Goal: Task Accomplishment & Management: Use online tool/utility

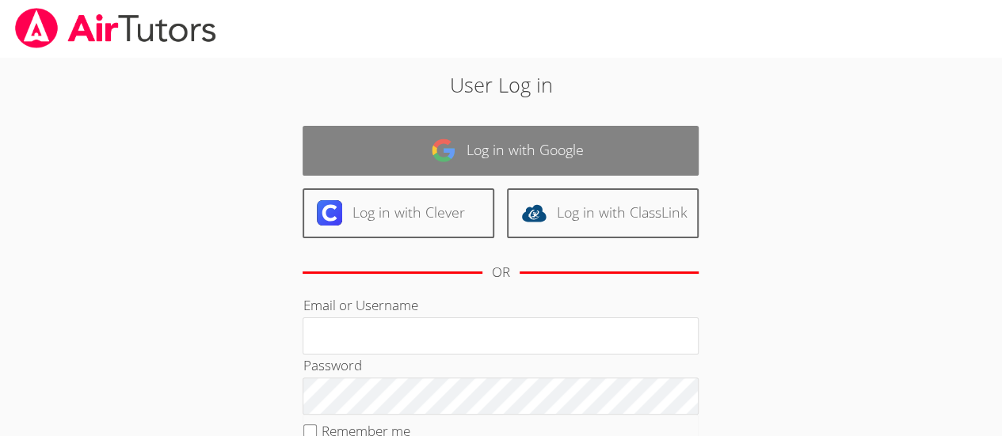
click at [491, 149] on link "Log in with Google" at bounding box center [500, 151] width 396 height 50
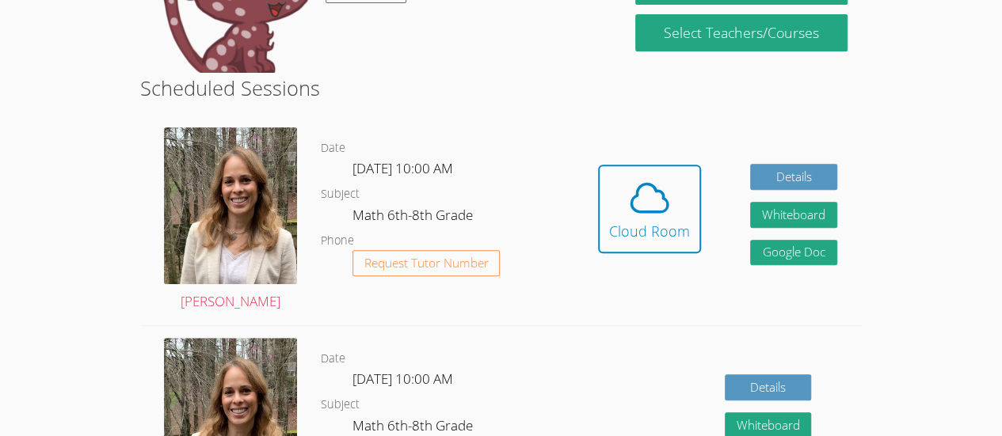
scroll to position [237, 0]
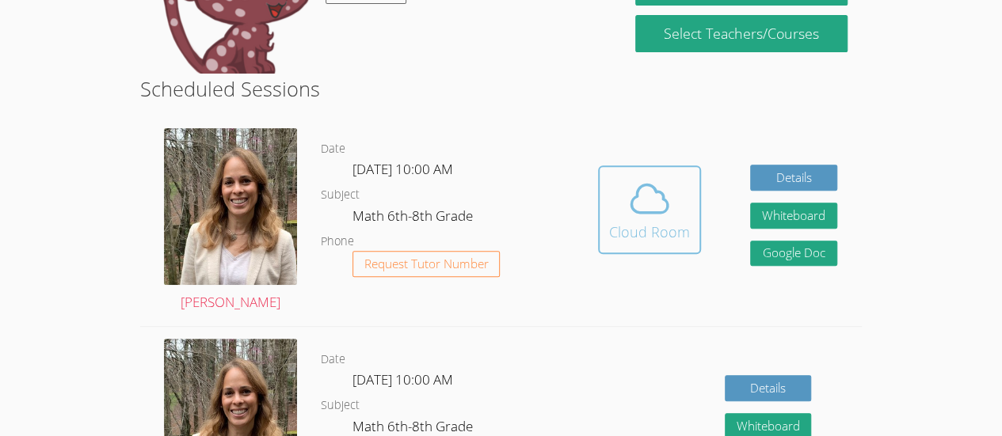
click at [613, 227] on div "Cloud Room" at bounding box center [649, 232] width 81 height 22
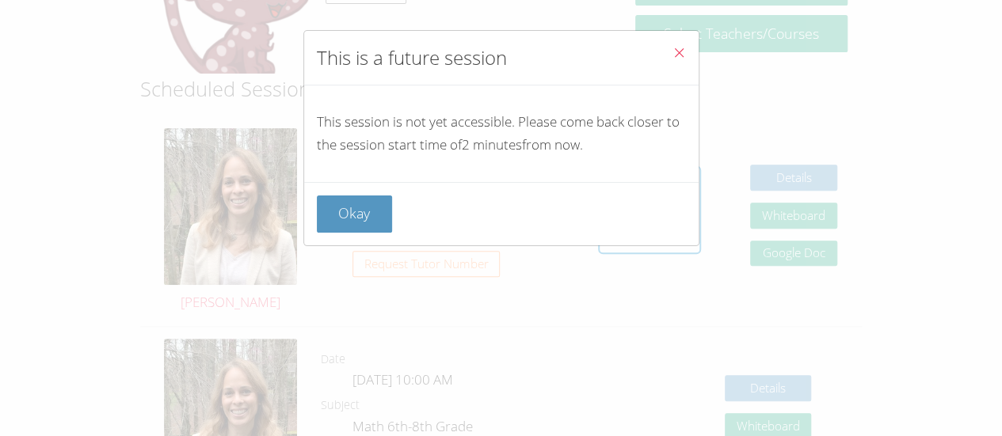
click at [674, 367] on div "This is a future session This session is not yet accessible. Please come back c…" at bounding box center [501, 218] width 1002 height 436
click at [250, 196] on div "This is a future session This session is not yet accessible. Please come back c…" at bounding box center [501, 218] width 1002 height 436
click at [363, 207] on button "Okay" at bounding box center [355, 214] width 76 height 37
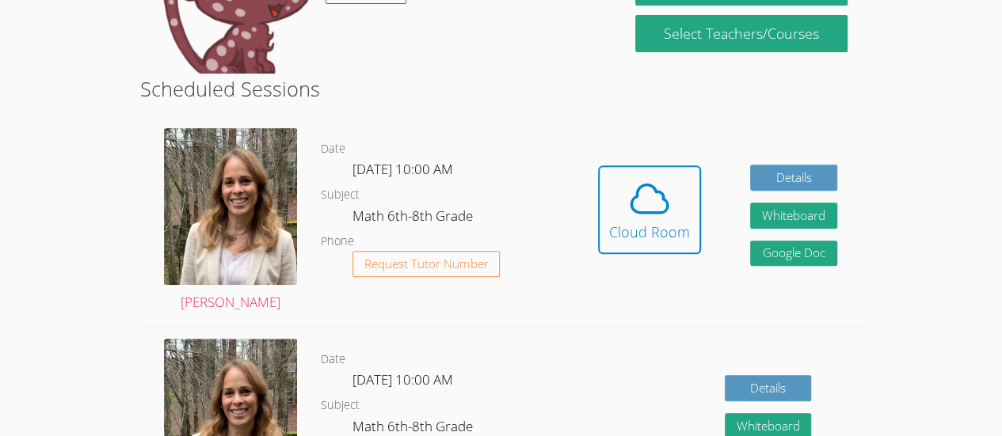
click at [363, 207] on dd "Math 6th-8th Grade" at bounding box center [414, 218] width 124 height 27
click at [594, 186] on div "Hidden Cloud Room Details Whiteboard Hidden Google Doc" at bounding box center [717, 221] width 288 height 210
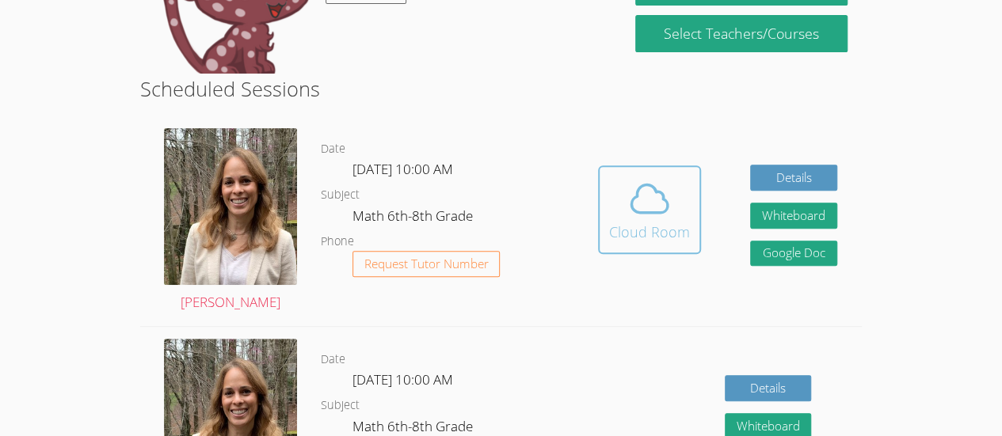
click at [649, 250] on button "Cloud Room" at bounding box center [649, 209] width 103 height 89
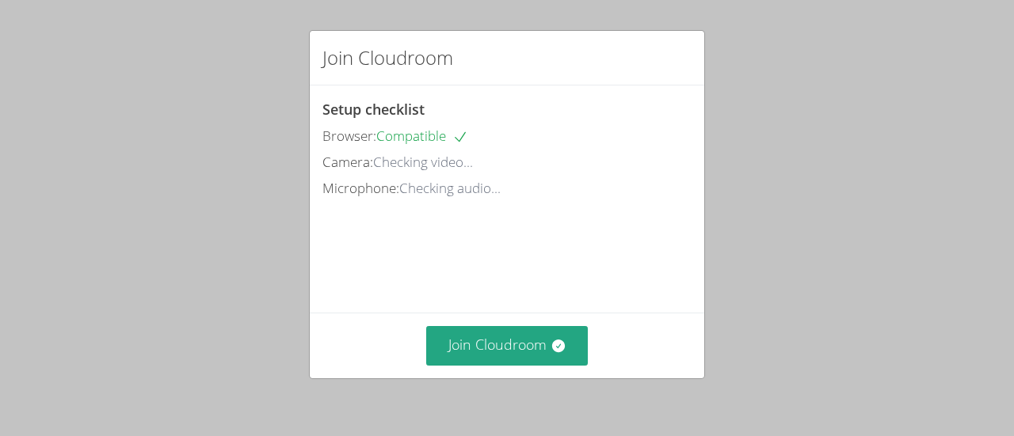
click at [512, 326] on div "Join Cloudroom" at bounding box center [507, 345] width 394 height 65
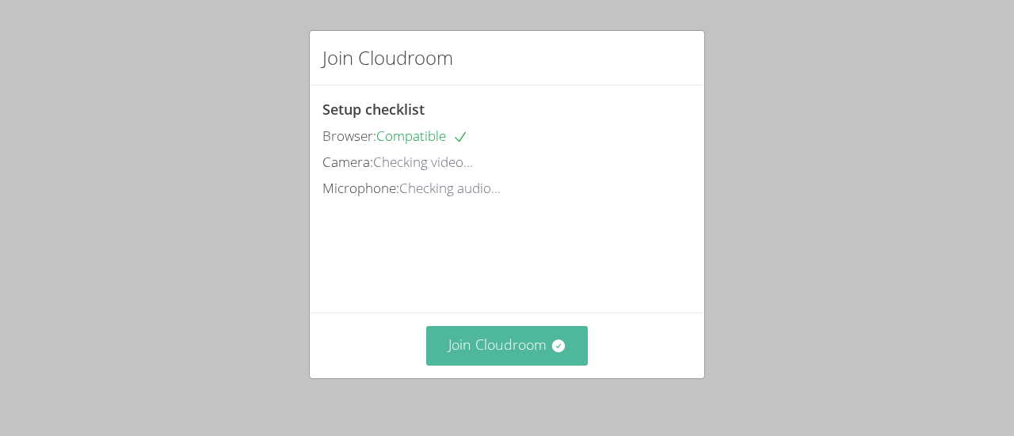
click at [512, 347] on button "Join Cloudroom" at bounding box center [507, 345] width 162 height 39
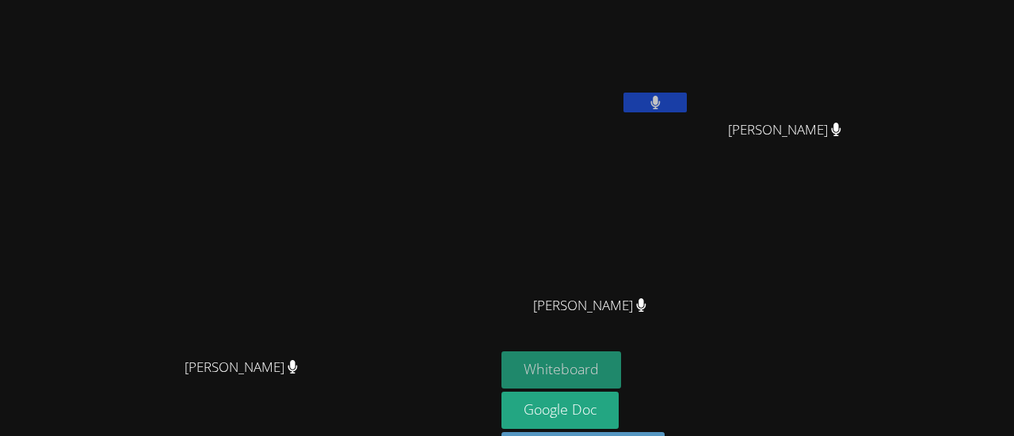
click at [621, 374] on button "Whiteboard" at bounding box center [561, 370] width 120 height 37
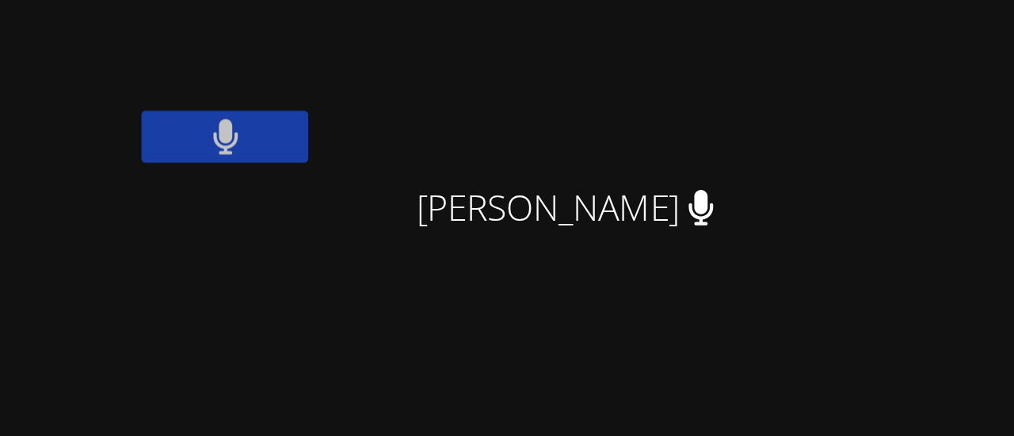
scroll to position [10, 0]
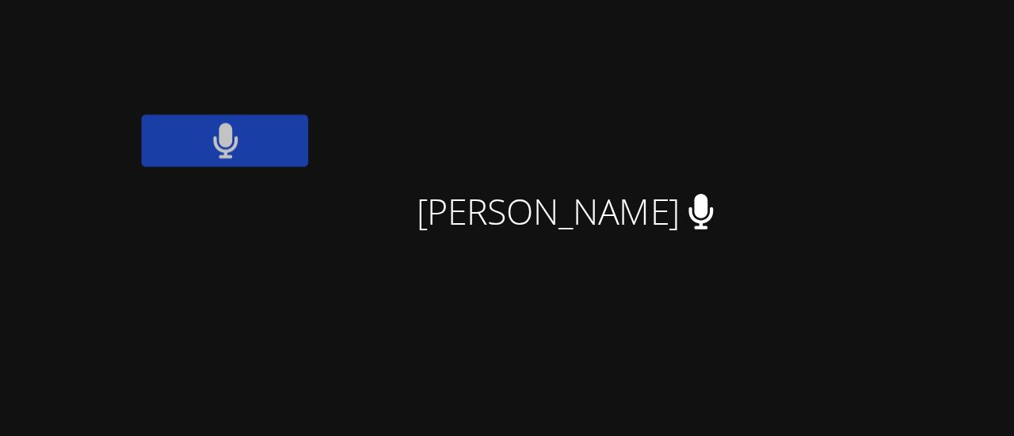
click at [884, 63] on video at bounding box center [790, 50] width 188 height 106
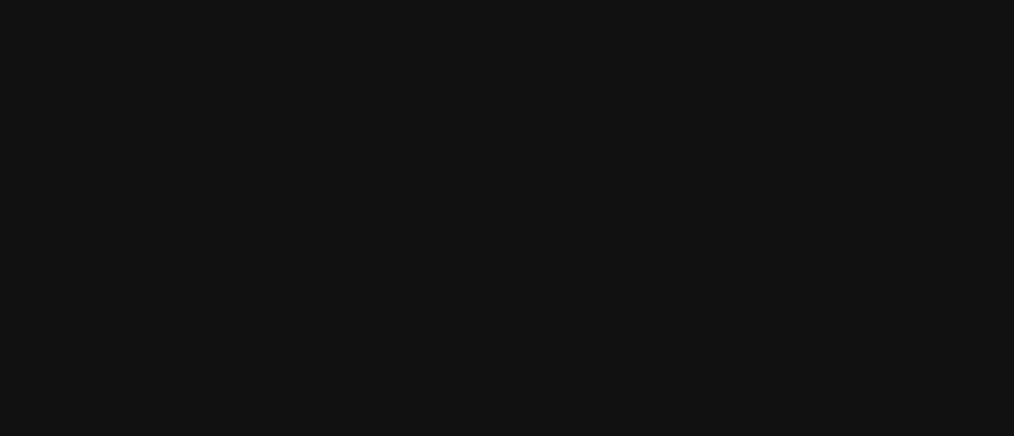
click at [814, 224] on video at bounding box center [790, 182] width 188 height 106
click at [881, 196] on video at bounding box center [790, 182] width 188 height 106
click at [884, 182] on video at bounding box center [790, 182] width 188 height 106
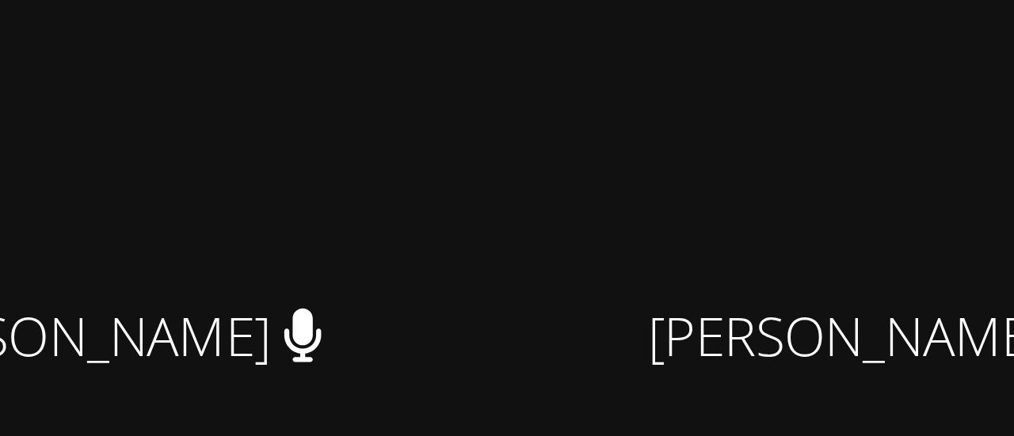
scroll to position [0, 0]
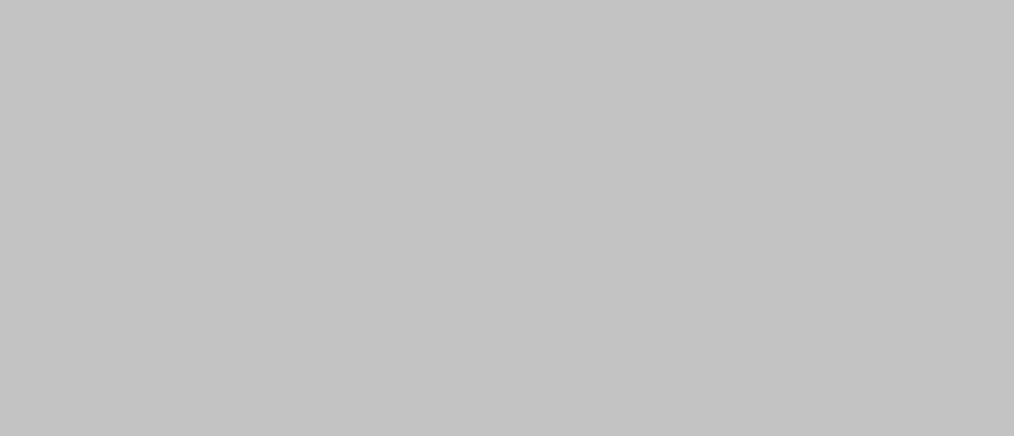
click at [876, 57] on div "How is your session going? Don't Understand Kinda Understand Completely Underst…" at bounding box center [507, 218] width 1014 height 436
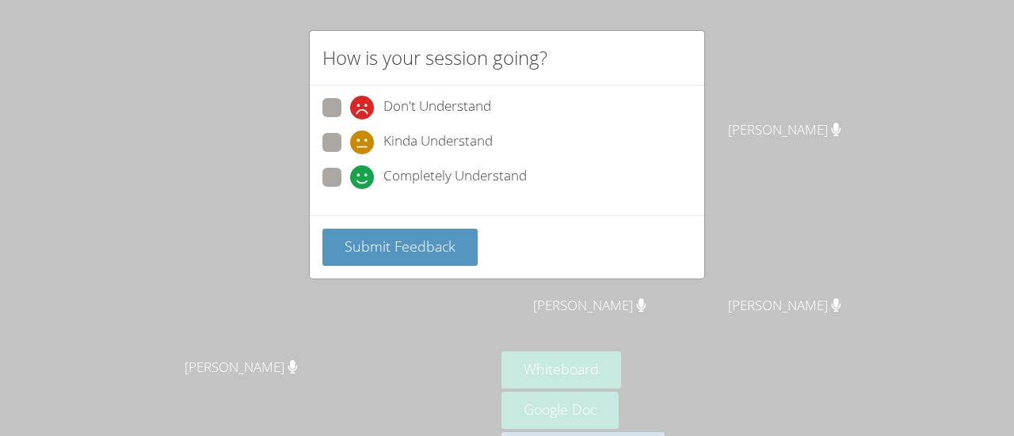
click at [367, 173] on icon at bounding box center [362, 177] width 24 height 24
click at [363, 173] on input "Completely Understand" at bounding box center [356, 174] width 13 height 13
radio input "true"
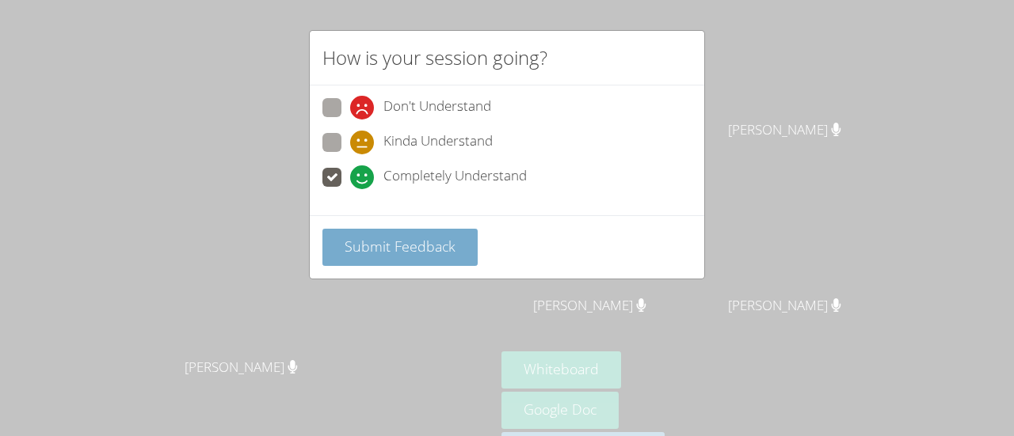
click at [420, 245] on span "Submit Feedback" at bounding box center [399, 246] width 111 height 19
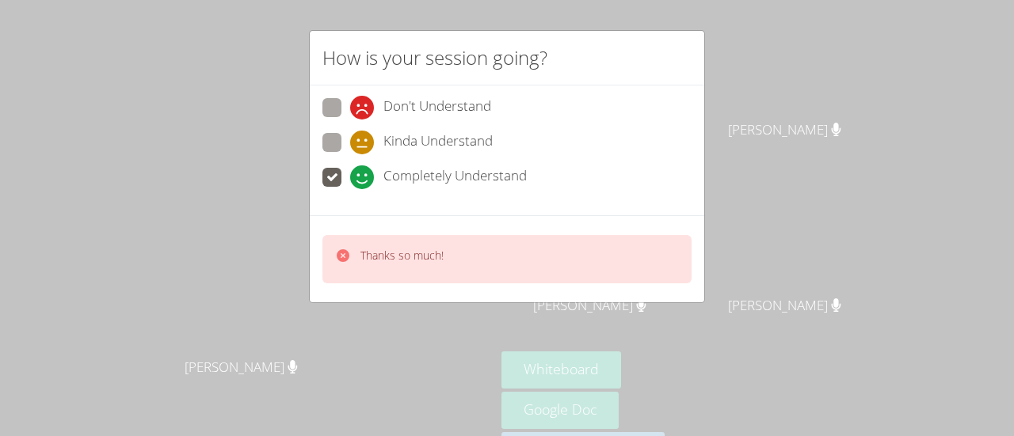
click at [351, 268] on div "Thanks so much!" at bounding box center [506, 259] width 369 height 48
click at [337, 249] on icon at bounding box center [343, 255] width 13 height 13
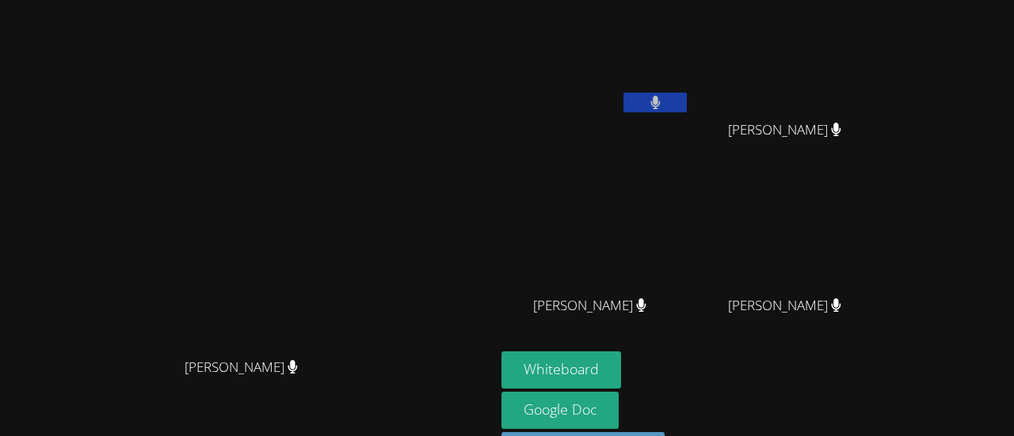
click at [367, 256] on video at bounding box center [248, 214] width 238 height 272
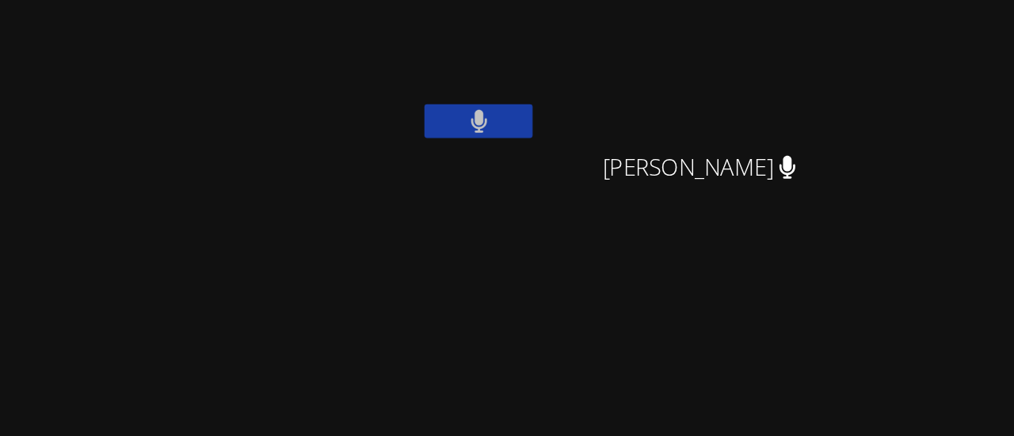
scroll to position [53, 0]
